Goal: Task Accomplishment & Management: Complete application form

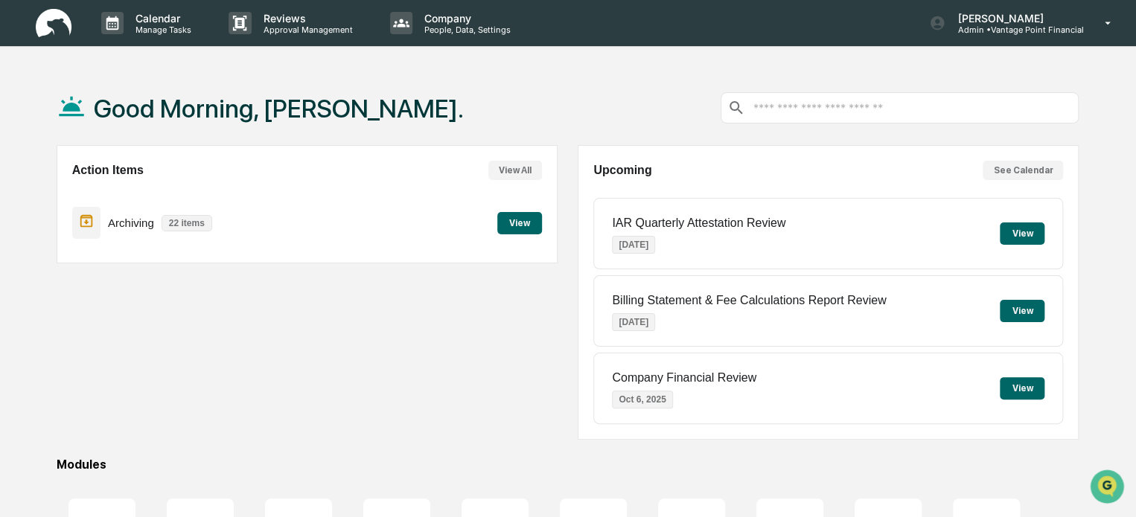
click at [517, 330] on div "Action Items View All Archiving 22 items View" at bounding box center [307, 292] width 501 height 295
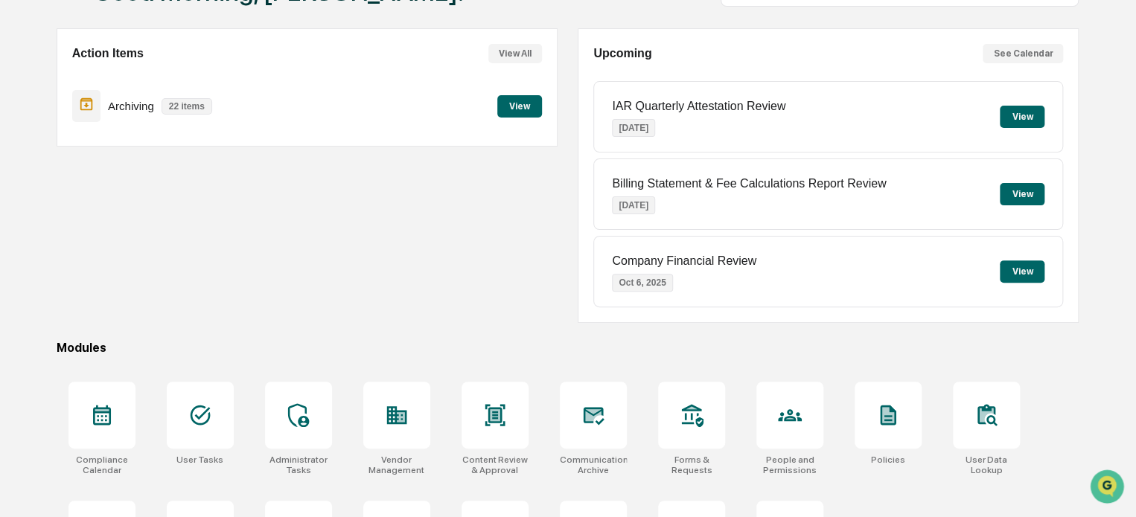
scroll to position [119, 0]
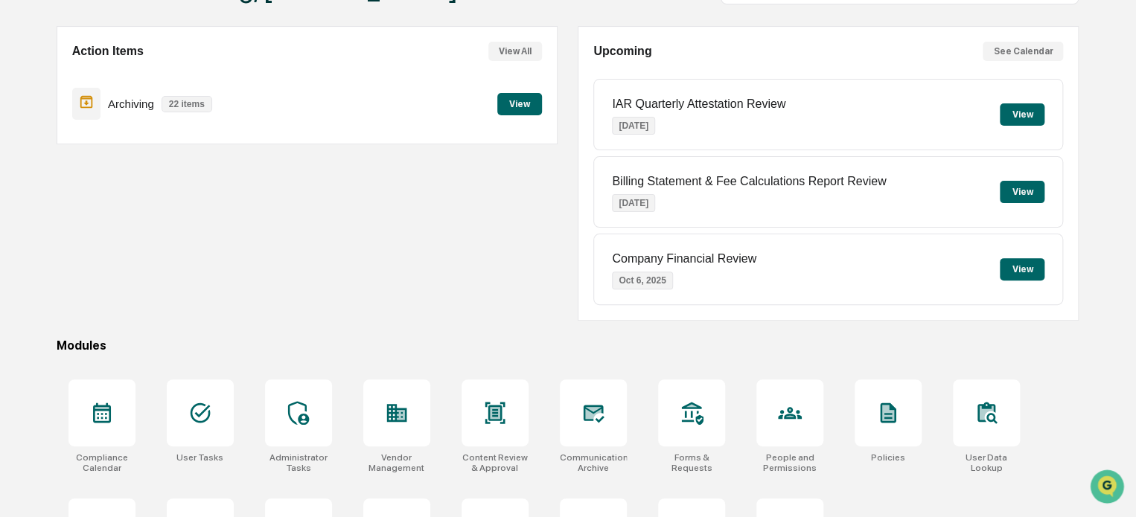
click at [1032, 112] on button "View" at bounding box center [1022, 114] width 45 height 22
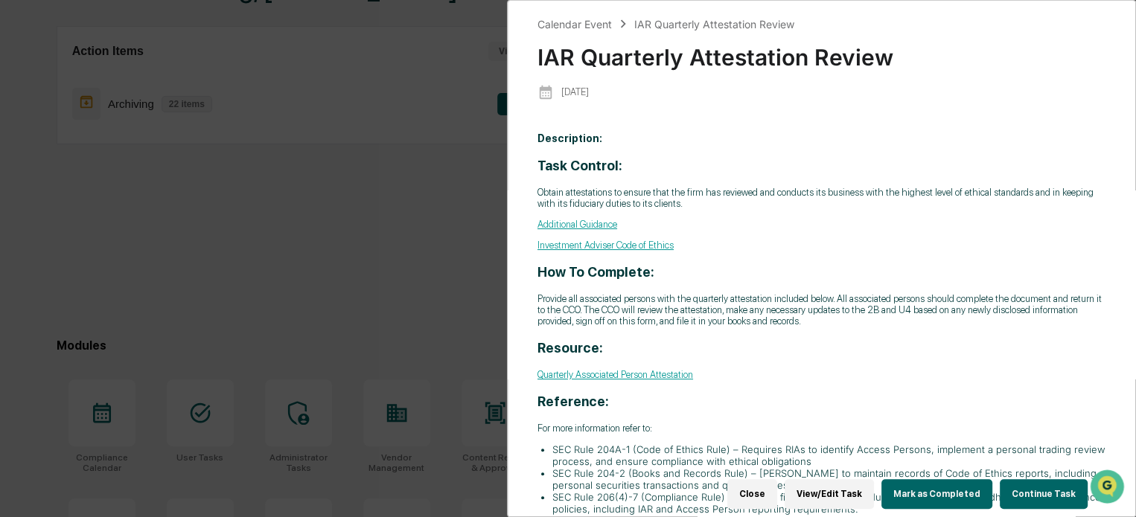
click at [1046, 485] on button "Continue Task" at bounding box center [1044, 494] width 88 height 30
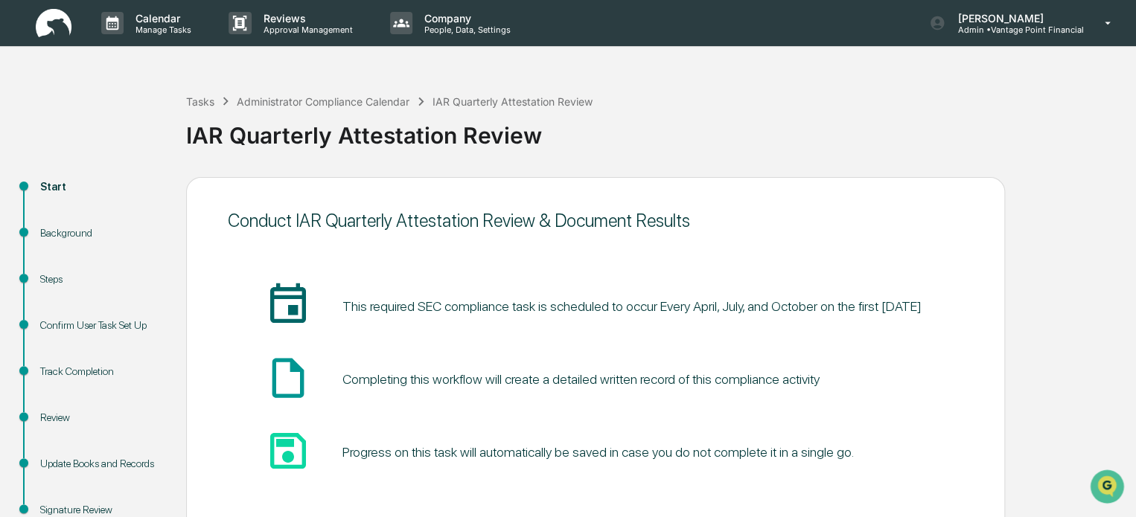
click at [652, 135] on div "IAR Quarterly Attestation Review" at bounding box center [657, 129] width 942 height 39
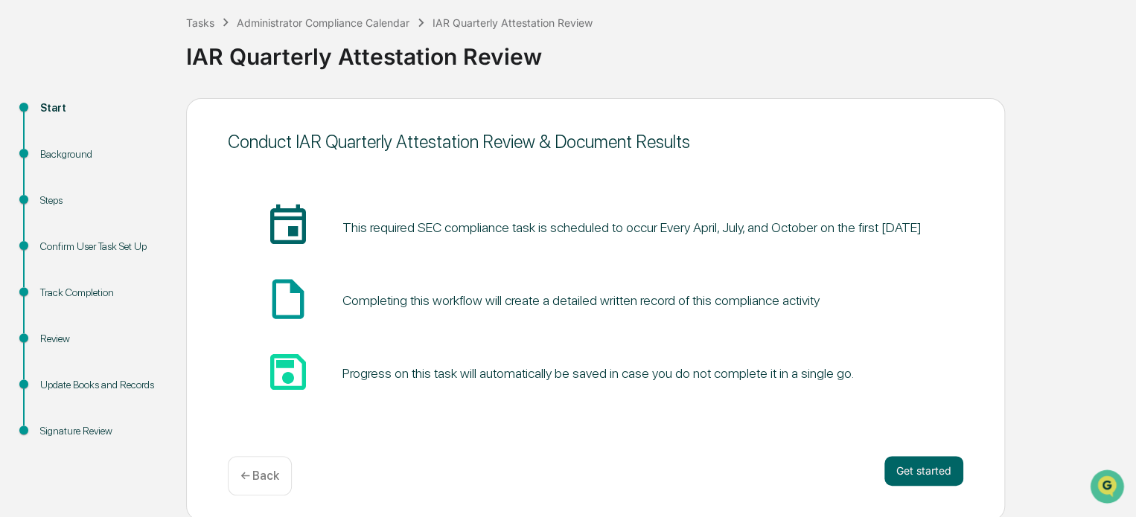
scroll to position [81, 0]
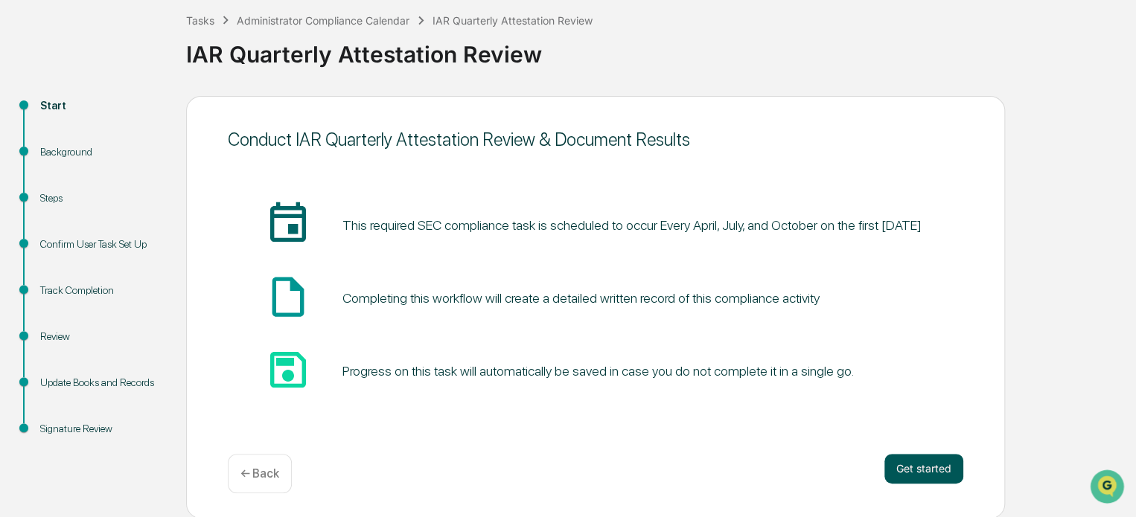
click at [914, 476] on button "Get started" at bounding box center [923, 469] width 79 height 30
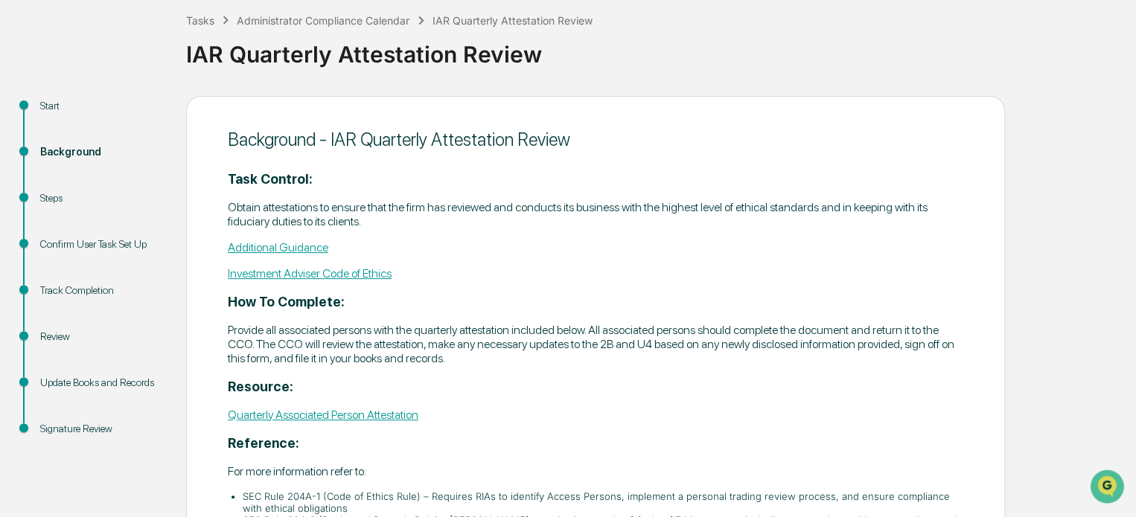
click at [659, 116] on div "Background - IAR Quarterly Attestation Review Task Control: Obtain attestations…" at bounding box center [595, 388] width 819 height 584
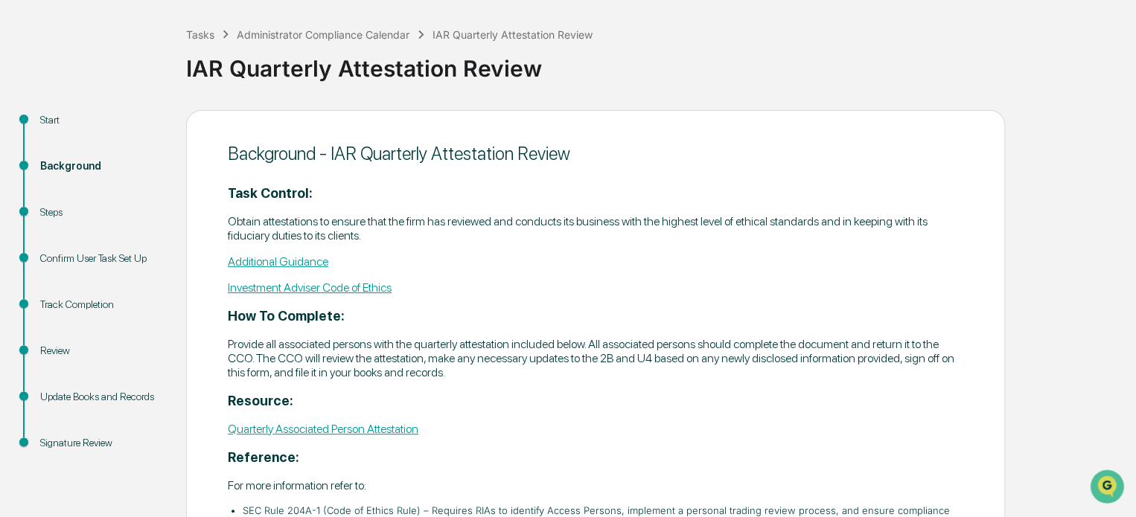
scroll to position [0, 0]
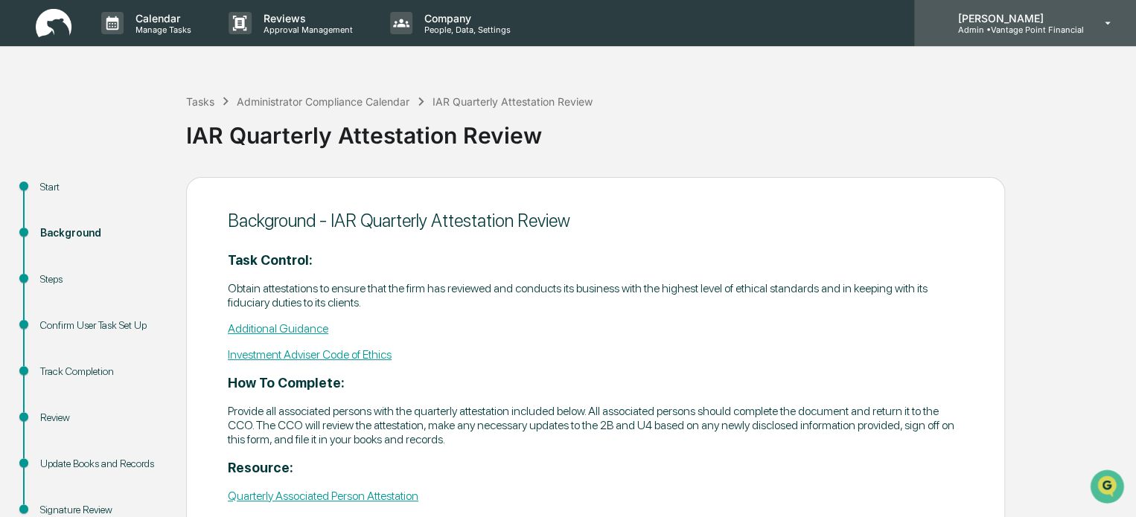
click at [967, 22] on p "[PERSON_NAME]" at bounding box center [1014, 18] width 138 height 13
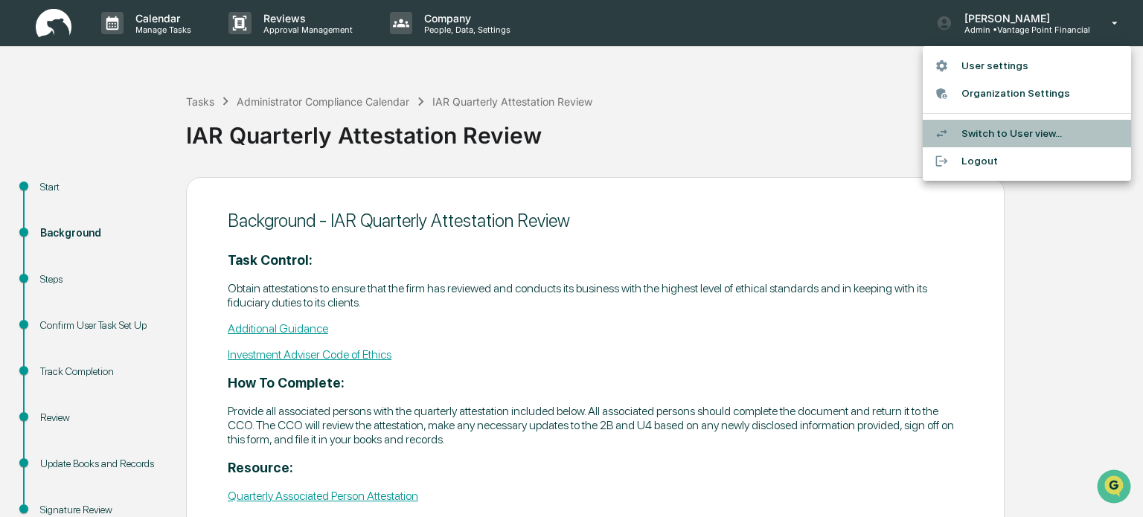
click at [985, 138] on li "Switch to User view..." at bounding box center [1027, 134] width 208 height 28
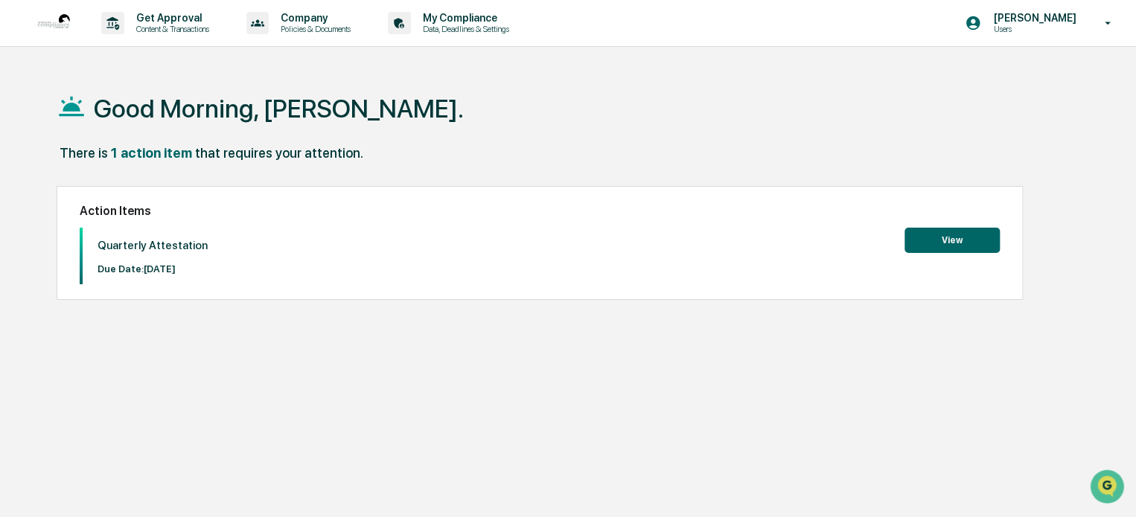
click at [965, 235] on button "View" at bounding box center [951, 240] width 95 height 25
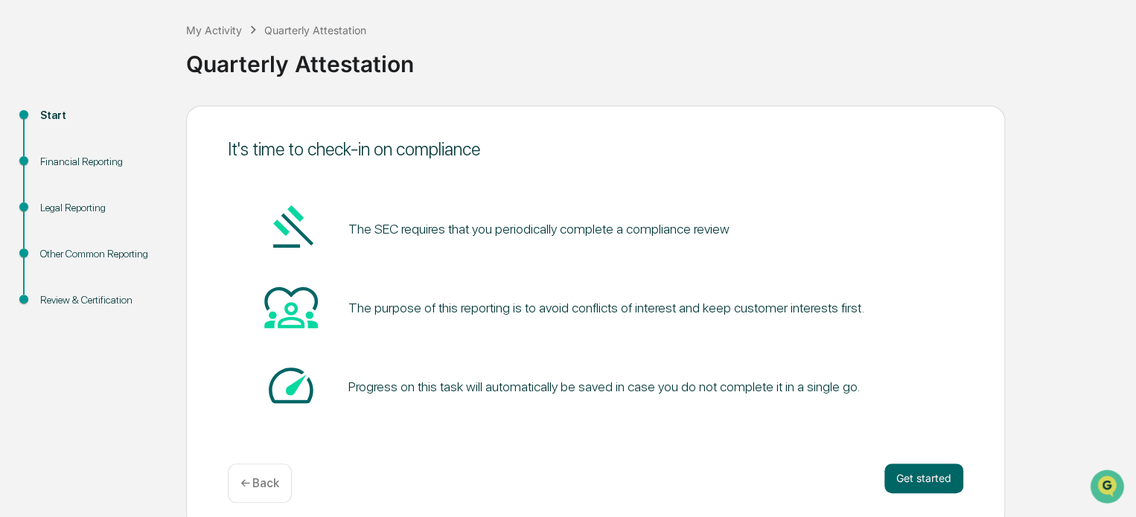
scroll to position [81, 0]
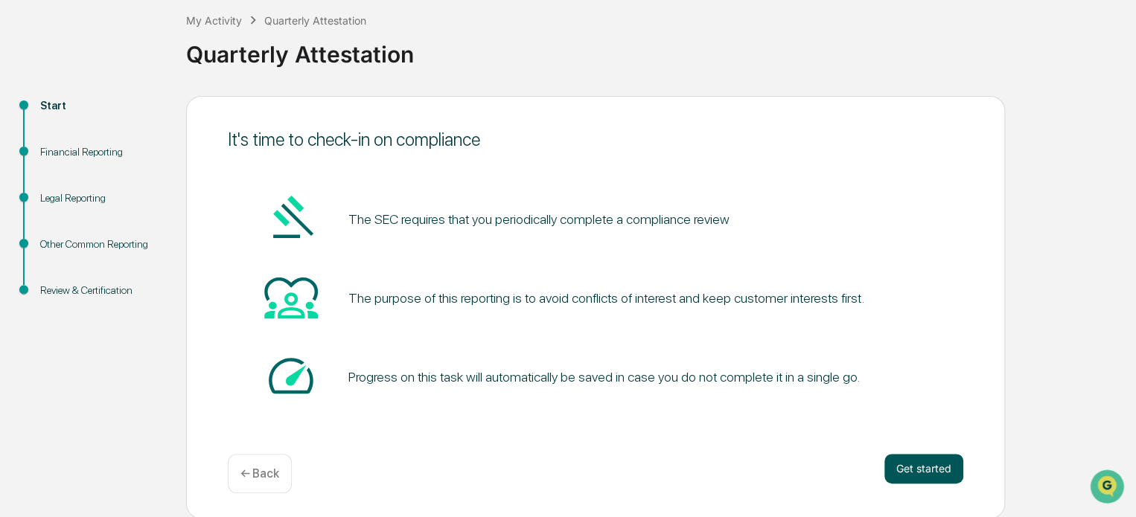
click at [935, 479] on button "Get started" at bounding box center [923, 469] width 79 height 30
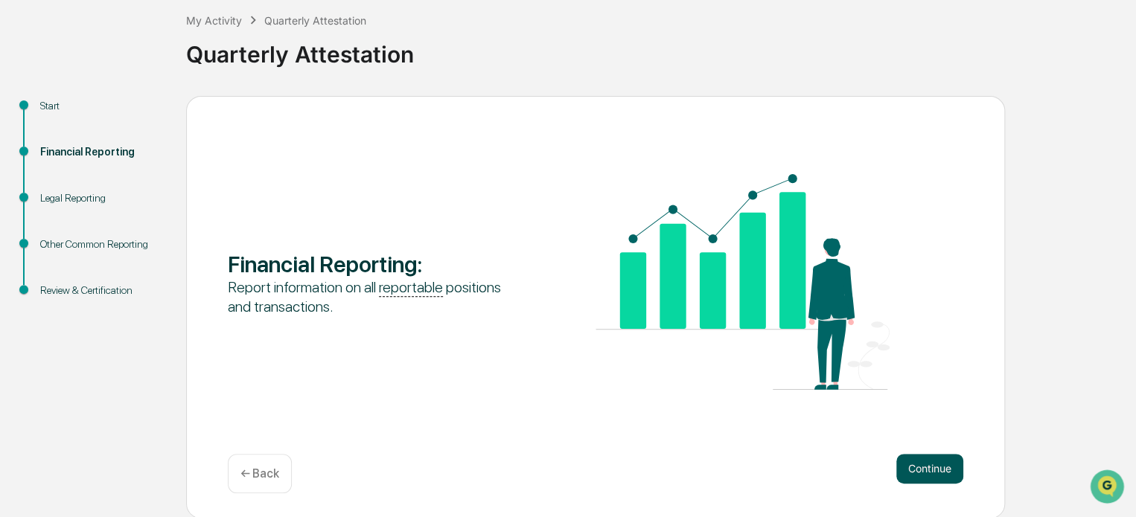
click at [926, 470] on button "Continue" at bounding box center [929, 469] width 67 height 30
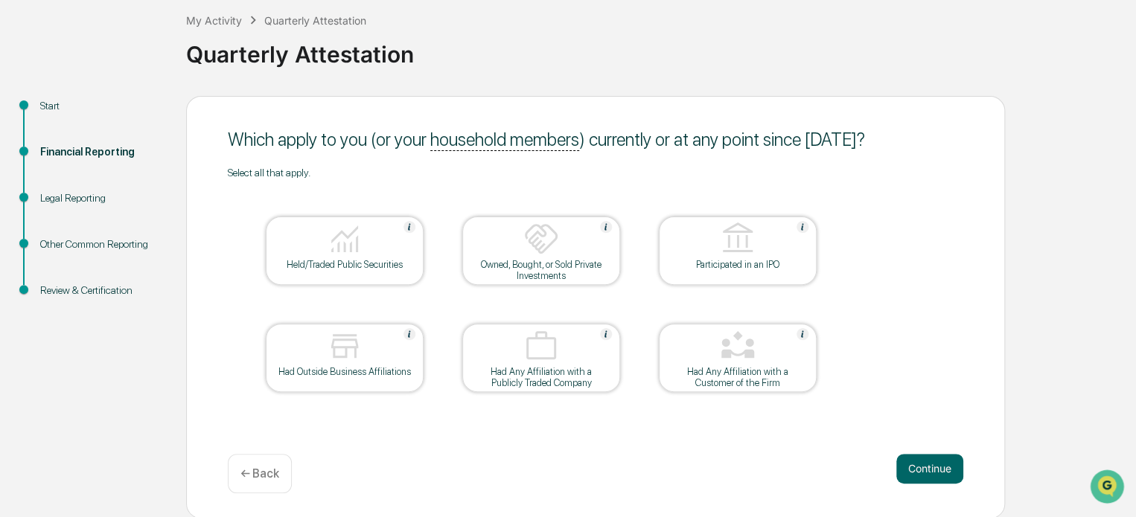
click at [926, 470] on button "Continue" at bounding box center [929, 469] width 67 height 30
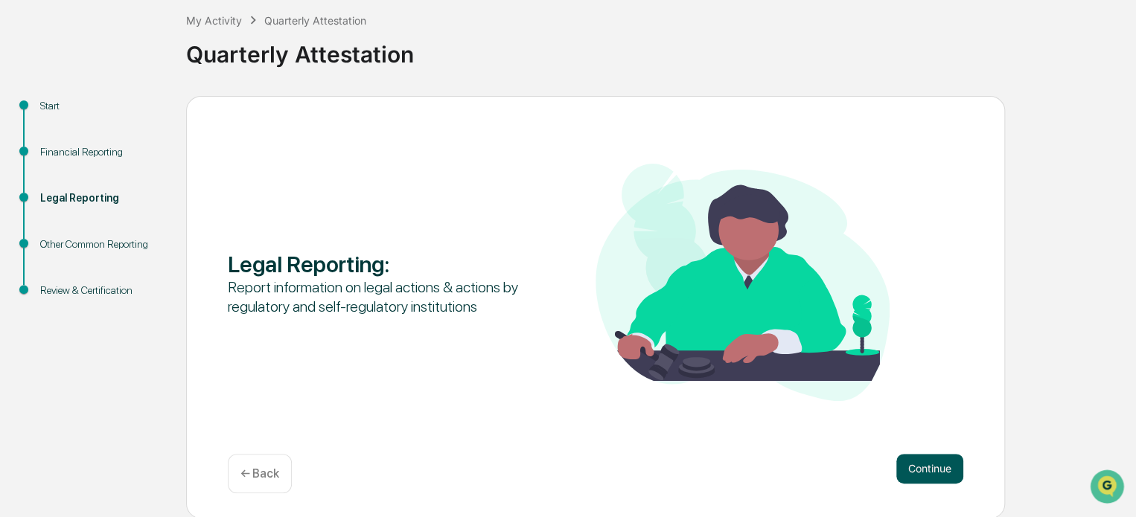
click at [926, 470] on button "Continue" at bounding box center [929, 469] width 67 height 30
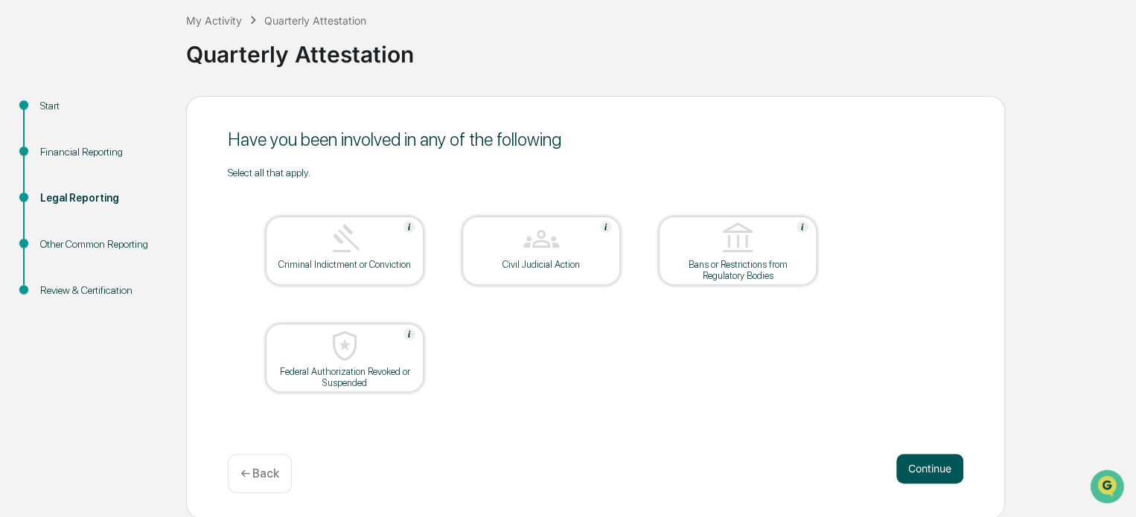
click at [922, 467] on button "Continue" at bounding box center [929, 469] width 67 height 30
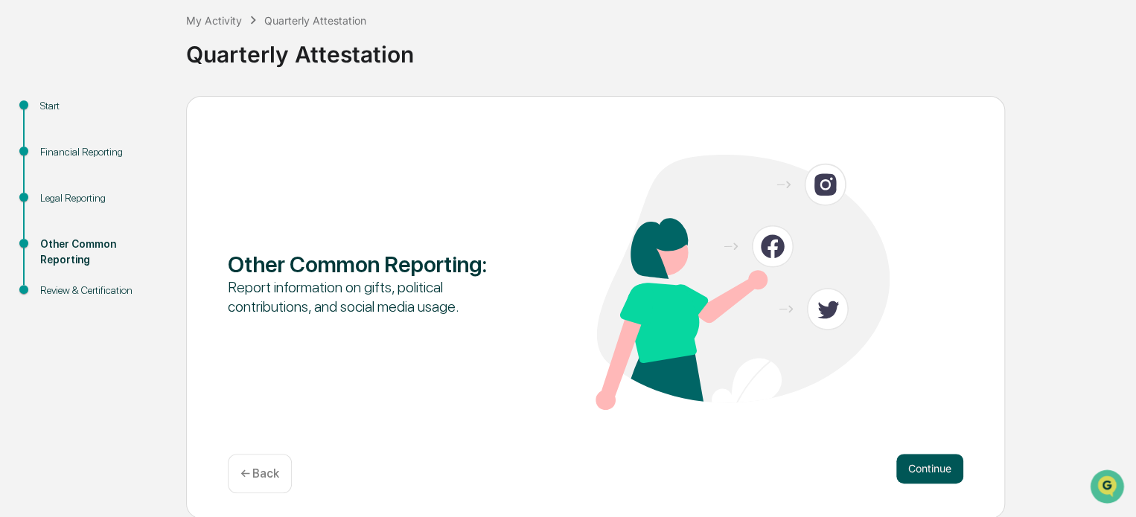
click at [922, 468] on button "Continue" at bounding box center [929, 469] width 67 height 30
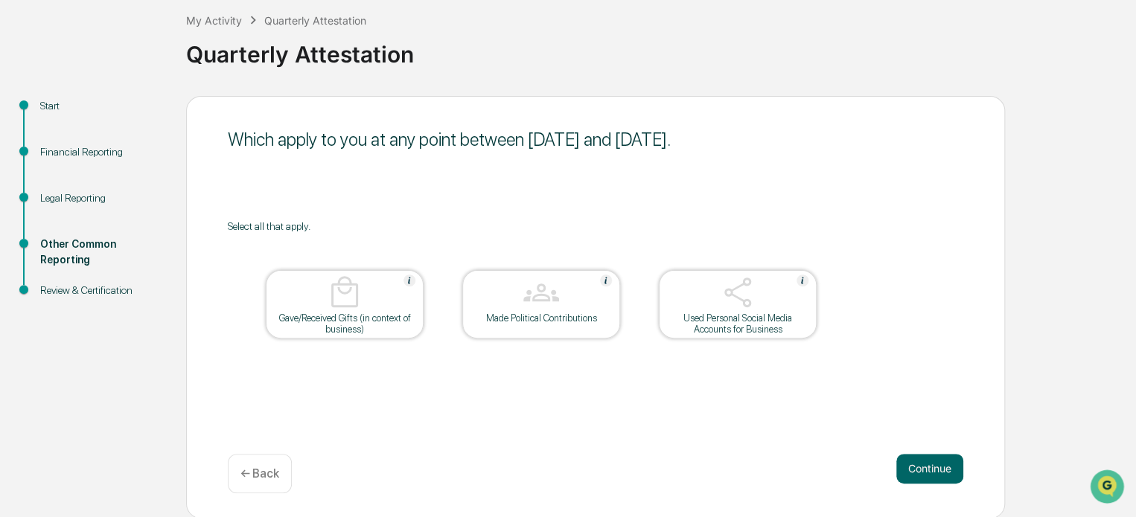
click at [922, 468] on button "Continue" at bounding box center [929, 469] width 67 height 30
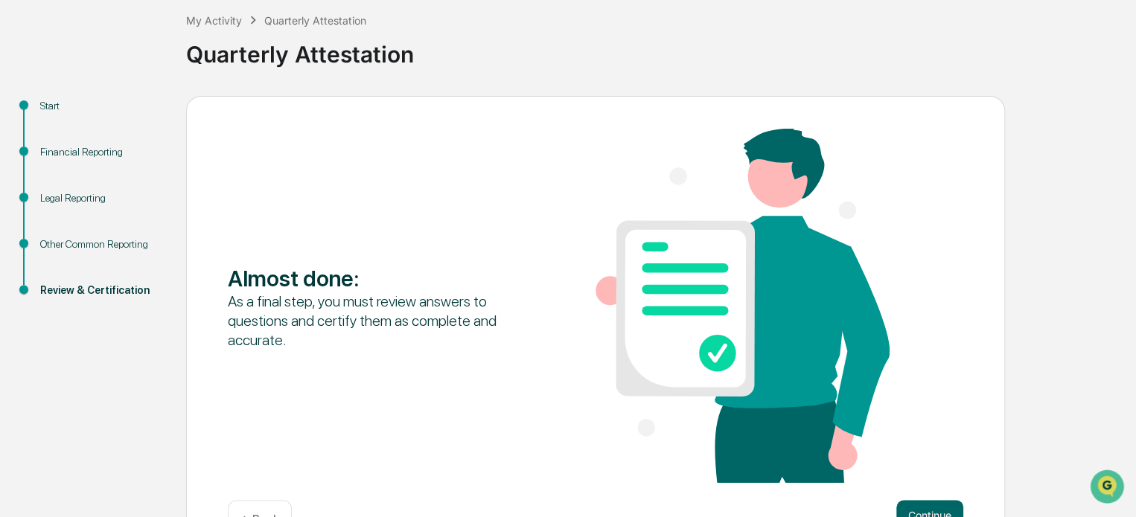
click at [89, 155] on div "Financial Reporting" at bounding box center [101, 152] width 122 height 16
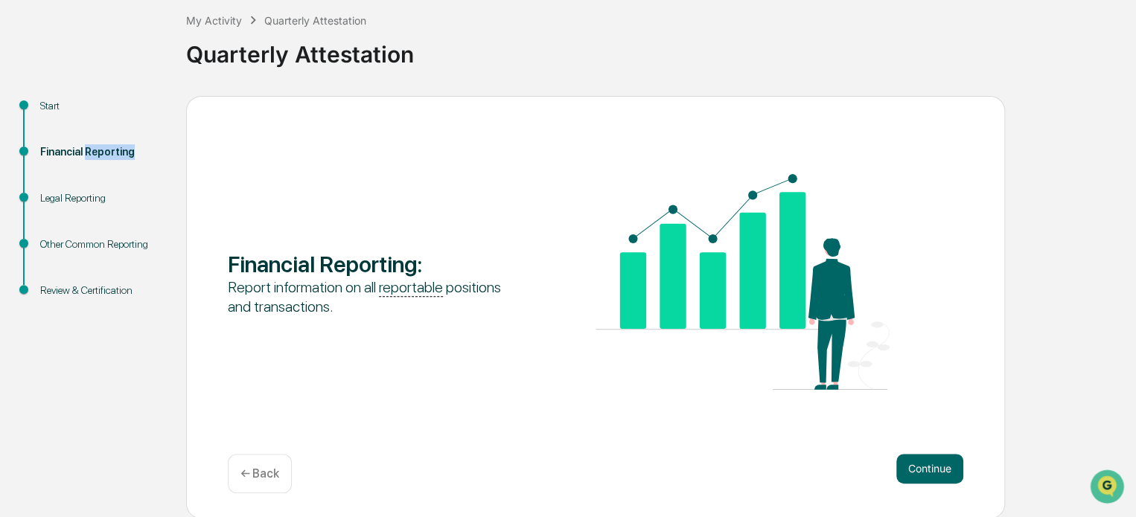
click at [89, 155] on div "Financial Reporting" at bounding box center [101, 152] width 122 height 16
click at [923, 467] on button "Continue" at bounding box center [929, 469] width 67 height 30
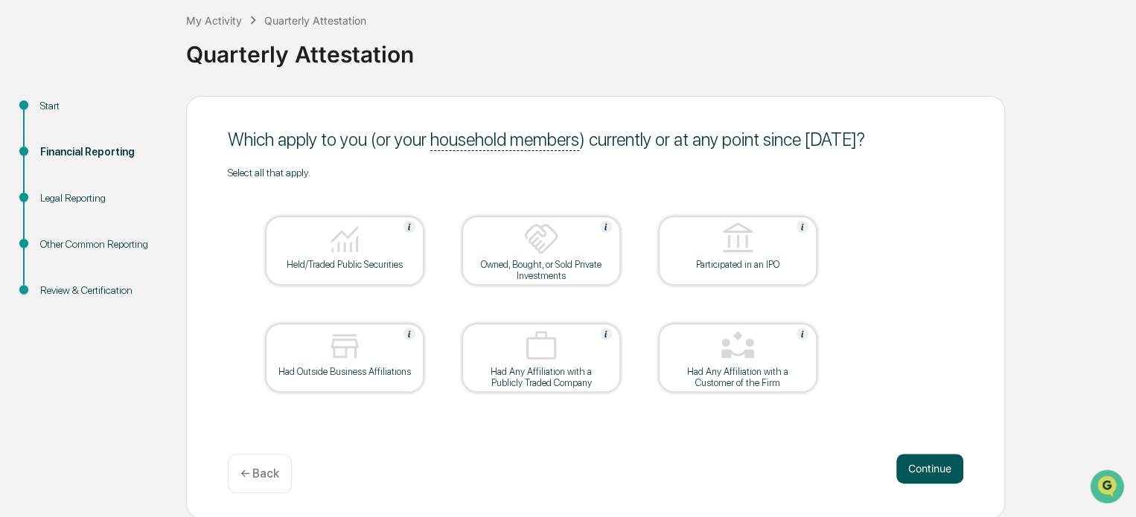
click at [923, 467] on button "Continue" at bounding box center [929, 469] width 67 height 30
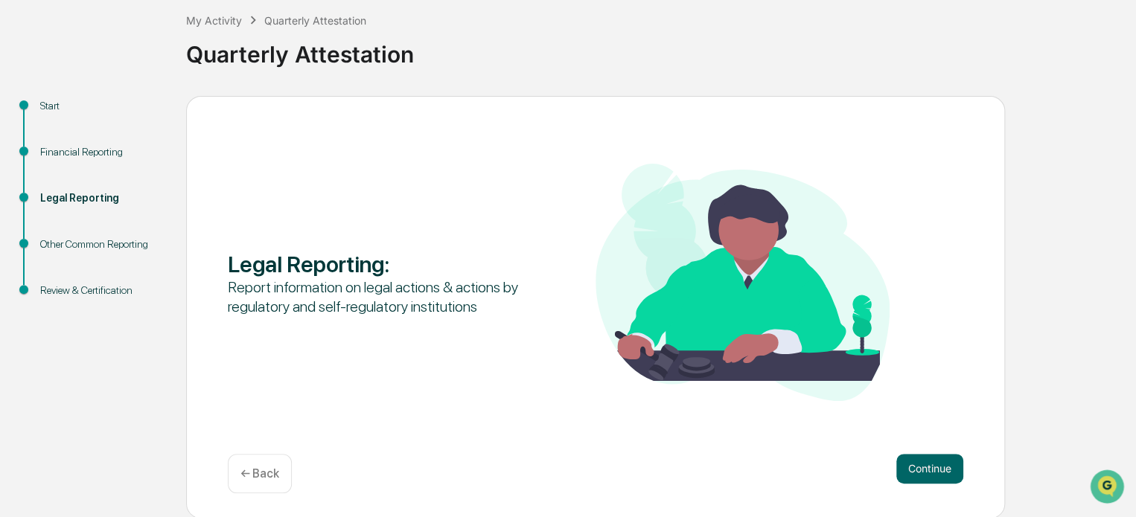
click at [923, 467] on button "Continue" at bounding box center [929, 469] width 67 height 30
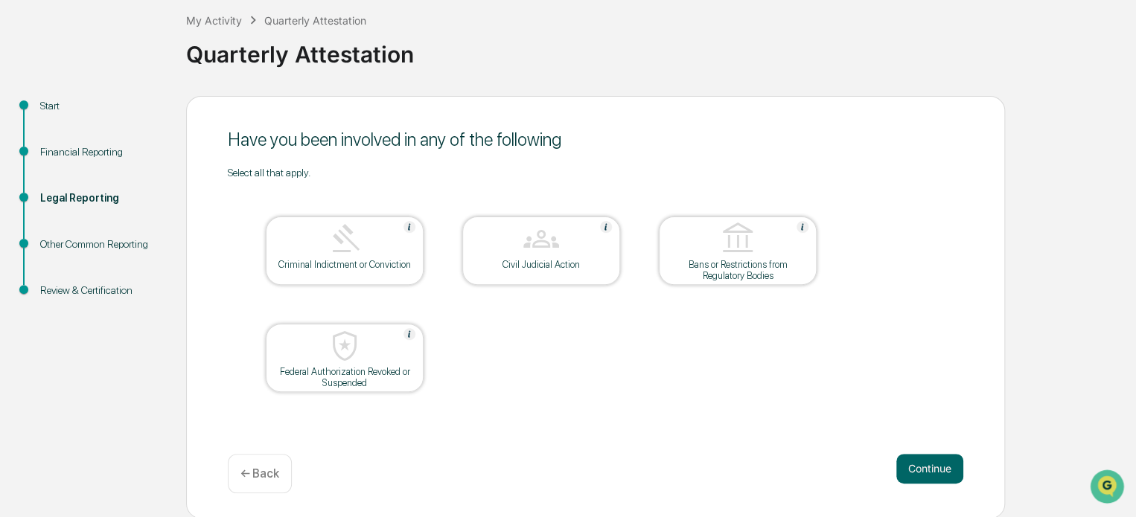
click at [923, 467] on button "Continue" at bounding box center [929, 469] width 67 height 30
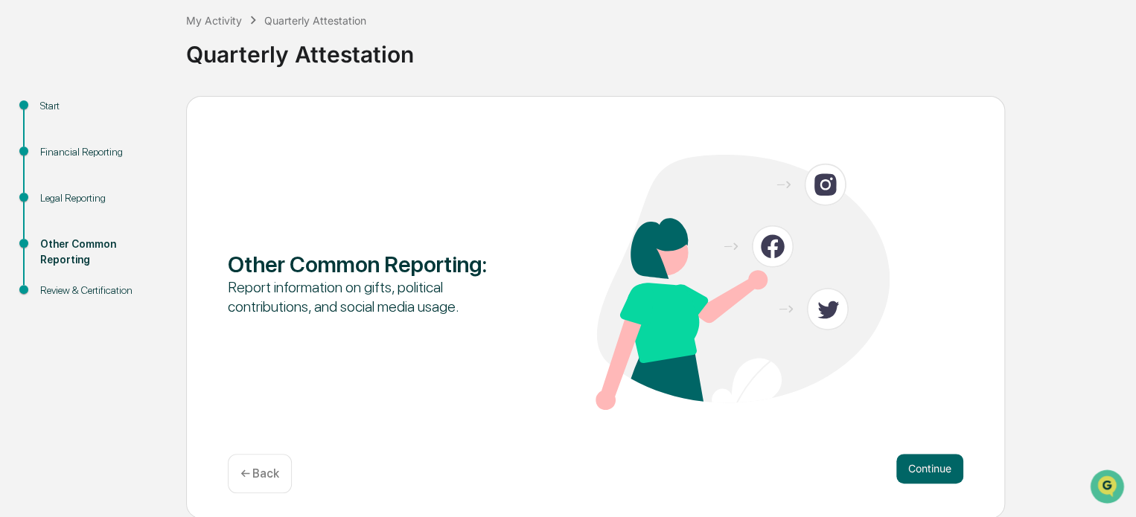
click at [923, 467] on button "Continue" at bounding box center [929, 469] width 67 height 30
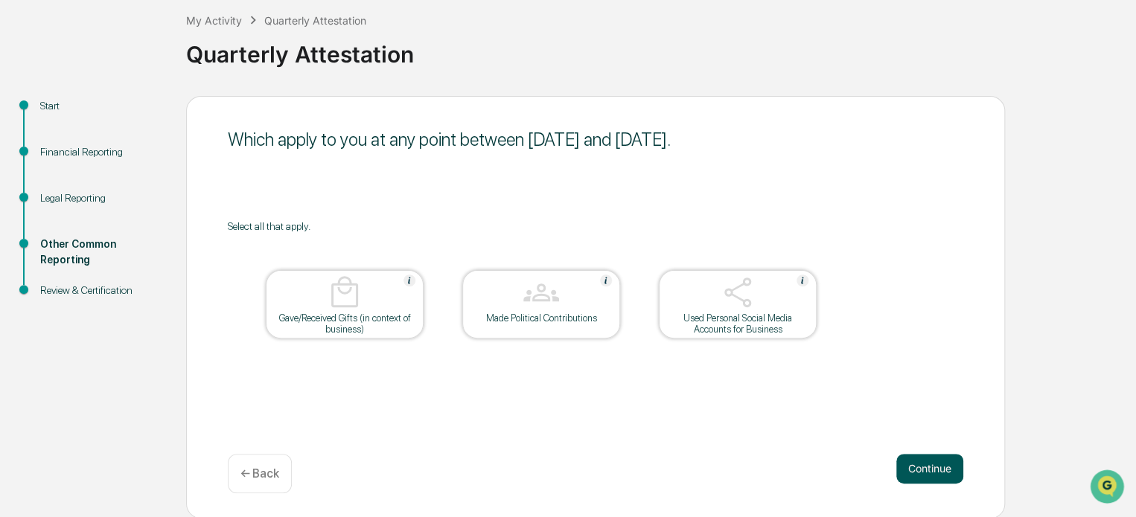
click at [919, 461] on button "Continue" at bounding box center [929, 469] width 67 height 30
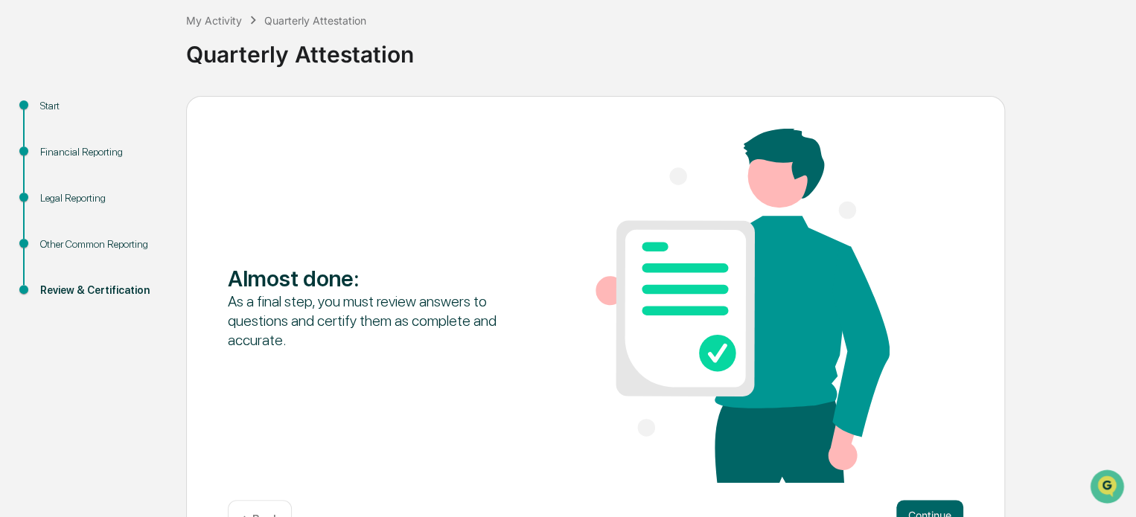
click at [1026, 346] on div "Start Financial Reporting Legal Reporting Other Common Reporting Review & Certi…" at bounding box center [567, 331] width 1121 height 470
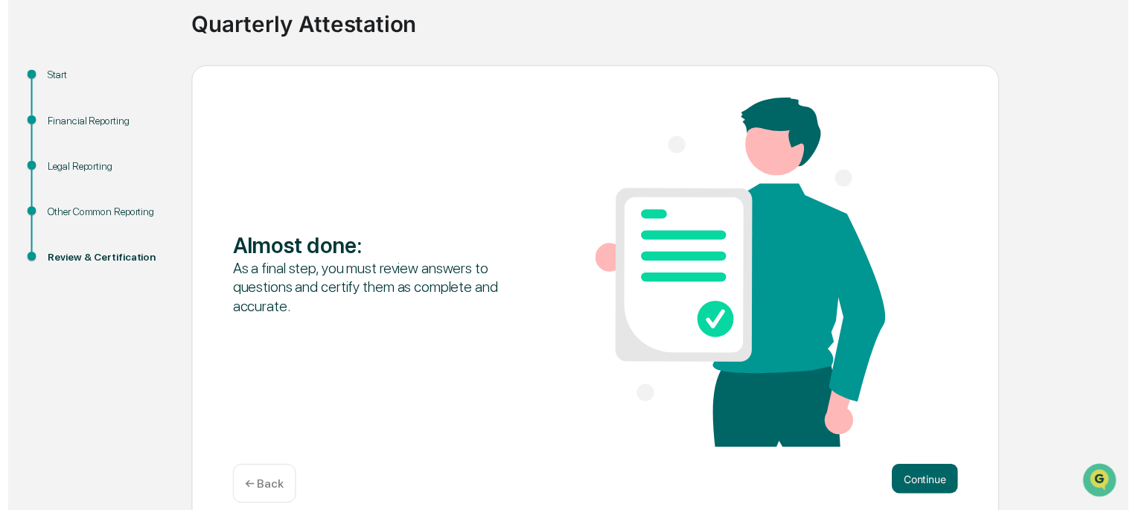
scroll to position [128, 0]
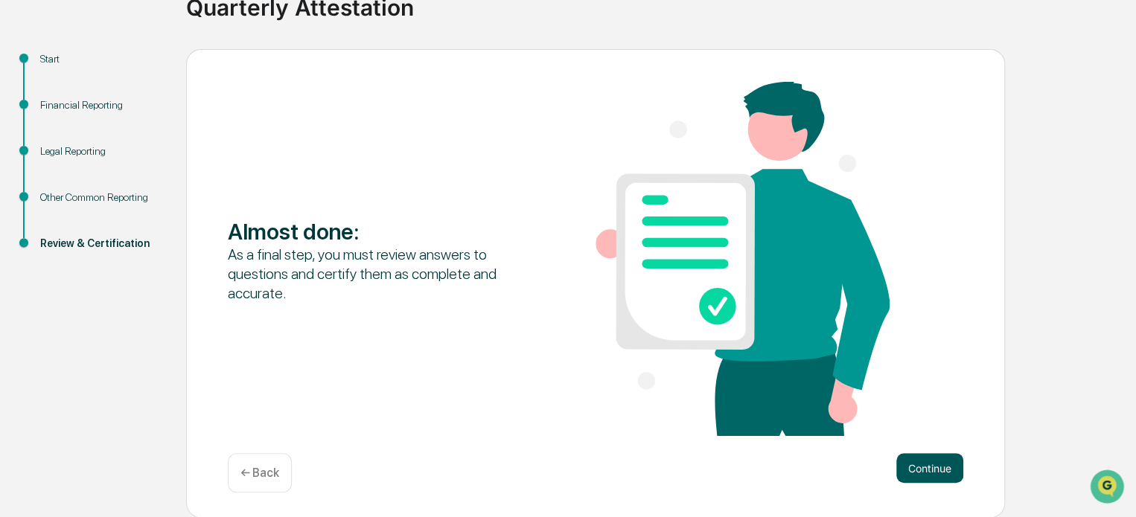
click at [920, 476] on button "Continue" at bounding box center [929, 468] width 67 height 30
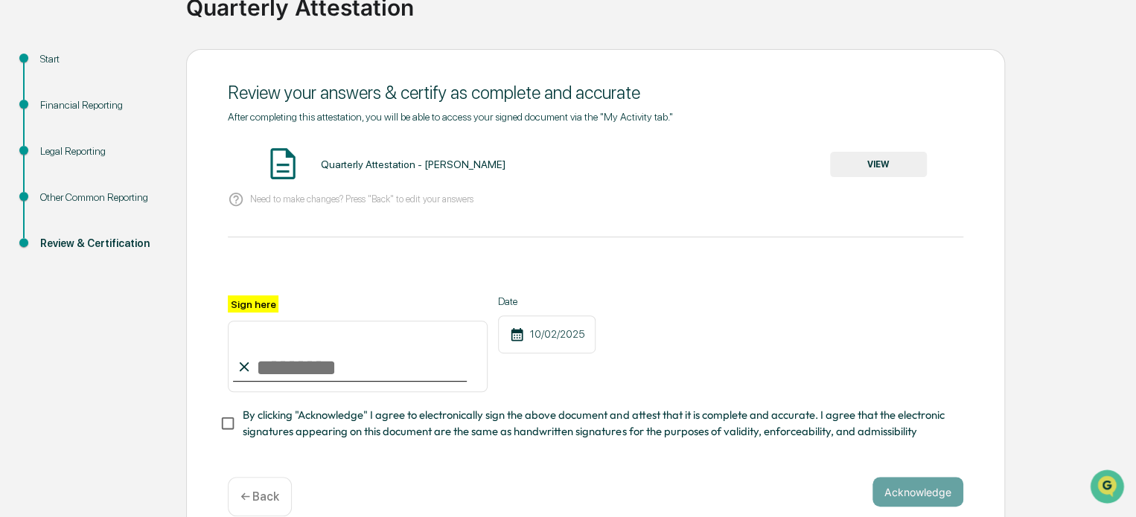
click at [907, 157] on button "VIEW" at bounding box center [878, 164] width 97 height 25
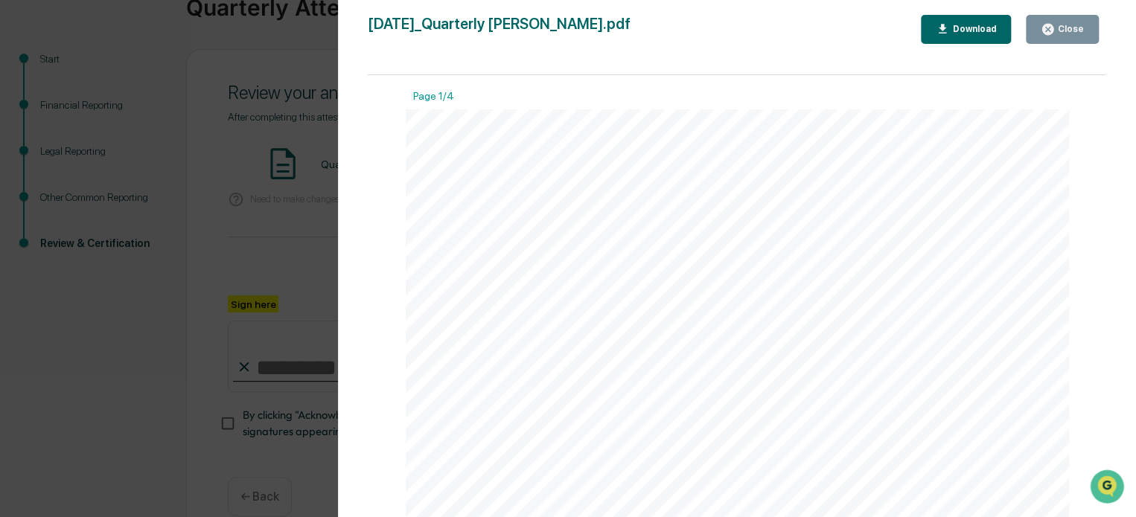
click at [1065, 39] on button "Close" at bounding box center [1062, 29] width 73 height 29
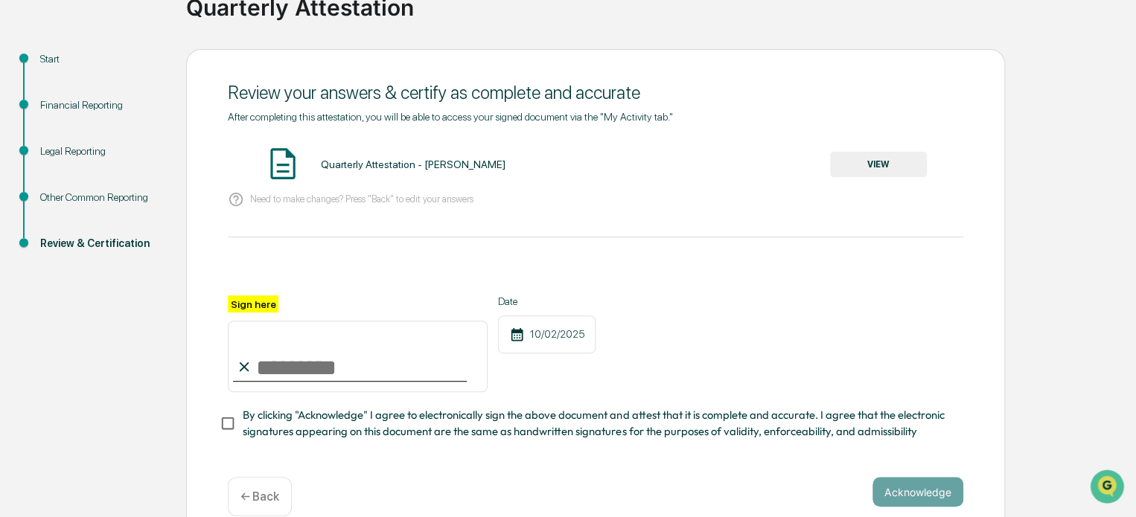
click at [419, 365] on input "Sign here" at bounding box center [358, 356] width 260 height 71
type input "**********"
click at [305, 416] on span "By clicking "Acknowledge" I agree to electronically sign the above document and…" at bounding box center [597, 423] width 709 height 33
click at [881, 498] on button "Acknowledge" at bounding box center [917, 492] width 91 height 30
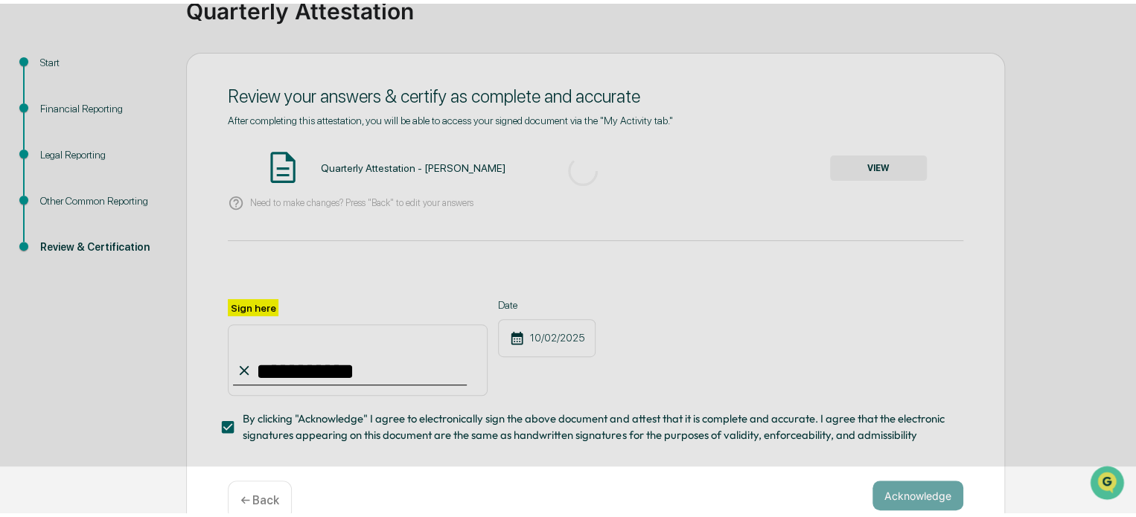
scroll to position [81, 0]
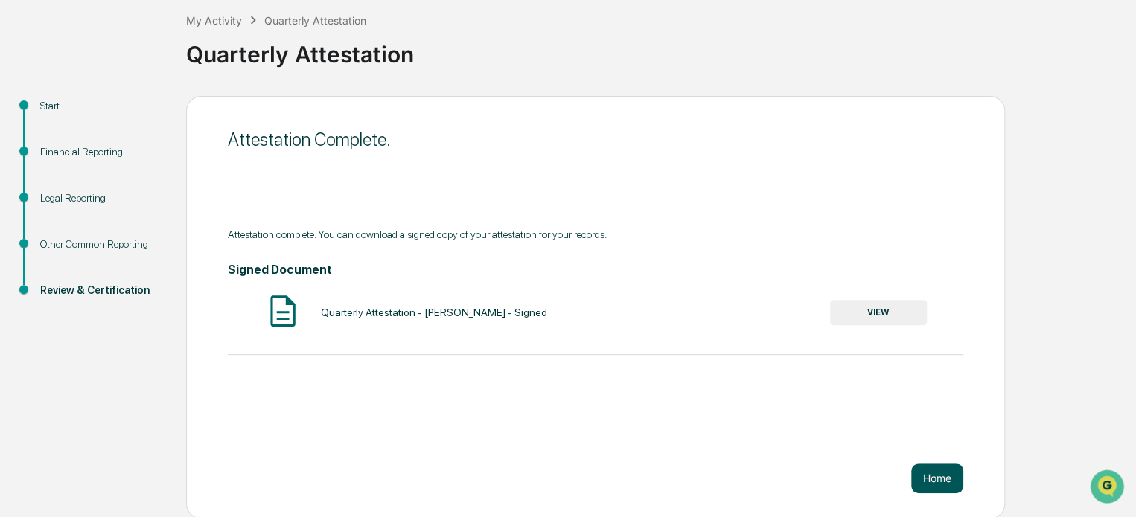
click at [959, 482] on button "Home" at bounding box center [937, 479] width 52 height 30
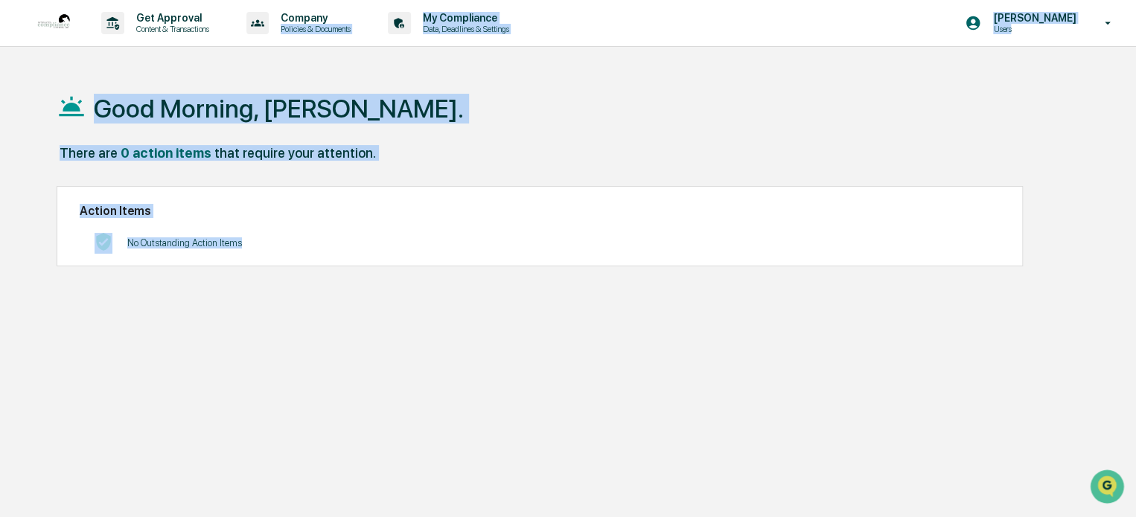
drag, startPoint x: 692, startPoint y: 153, endPoint x: 338, endPoint y: -70, distance: 418.4
click at [338, 0] on html "Get Approval Content & Transactions Company Policies & Documents My Compliance …" at bounding box center [568, 258] width 1136 height 517
click at [950, 73] on div "Good Morning, Emily." at bounding box center [568, 108] width 1022 height 74
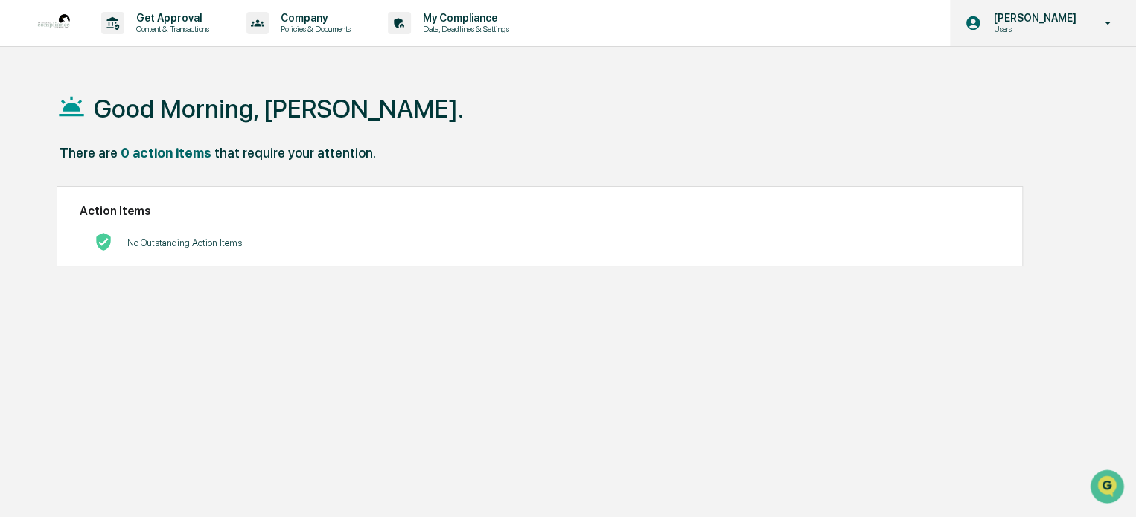
click at [1066, 36] on div "Emily Rubio Users" at bounding box center [1043, 23] width 186 height 46
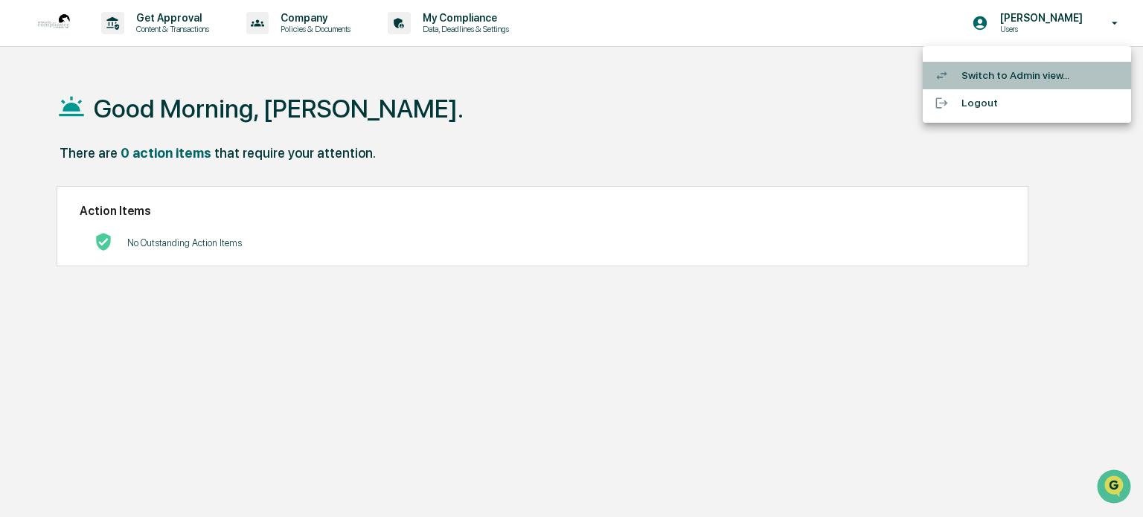
click at [1033, 74] on li "Switch to Admin view..." at bounding box center [1027, 76] width 208 height 28
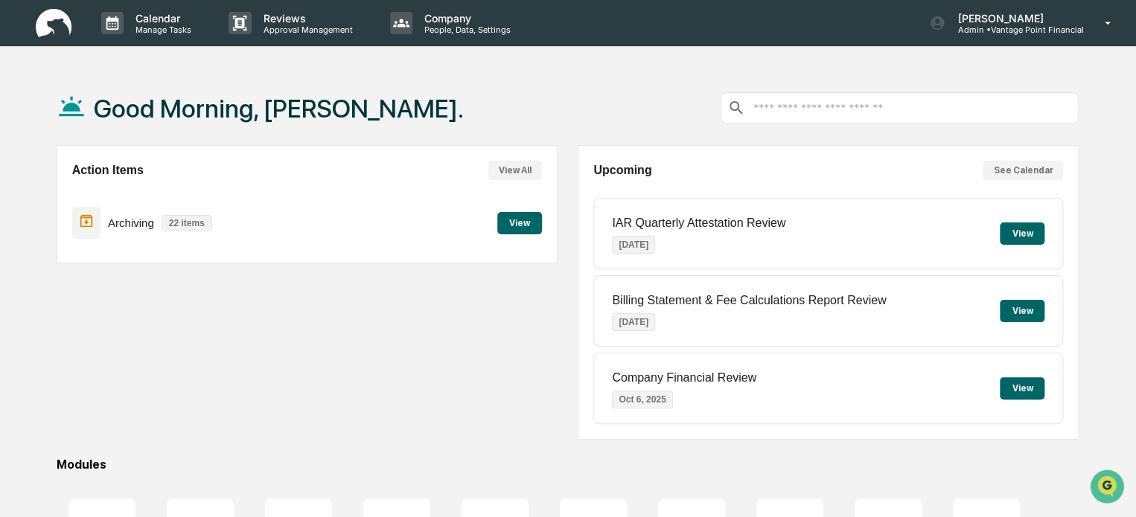
click at [544, 79] on div "Good Morning, Emily." at bounding box center [568, 108] width 1022 height 74
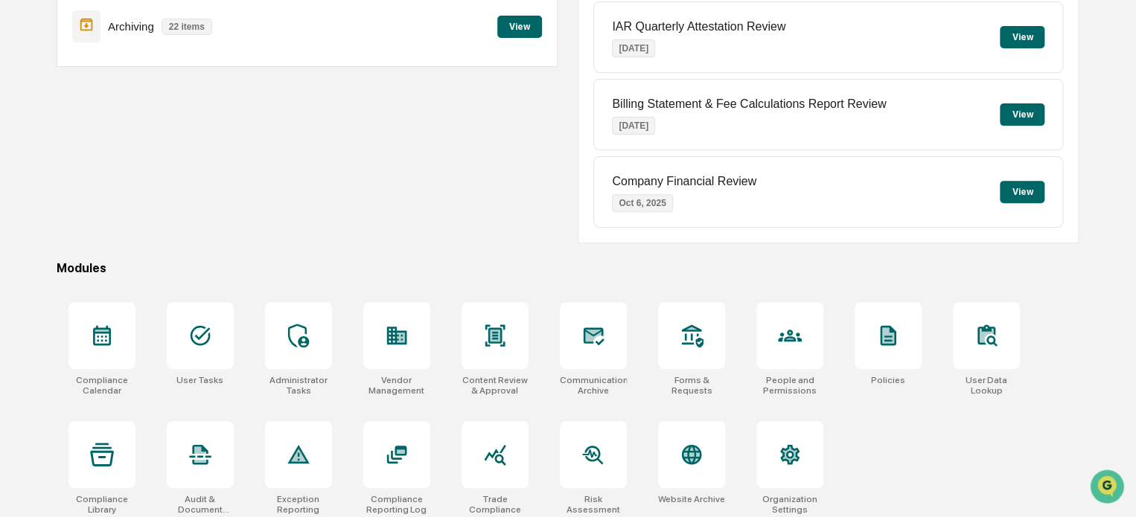
scroll to position [202, 0]
